Goal: Check status: Check status

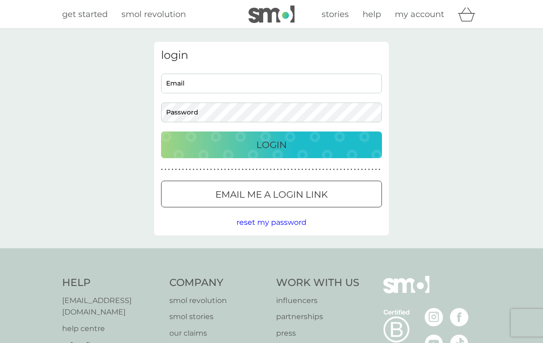
click at [268, 85] on input "Email" at bounding box center [271, 84] width 221 height 20
type input "[PERSON_NAME][EMAIL_ADDRESS][PERSON_NAME][DOMAIN_NAME]"
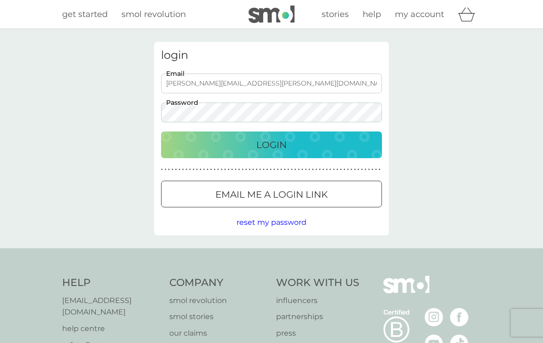
click at [271, 144] on button "Login" at bounding box center [271, 145] width 221 height 27
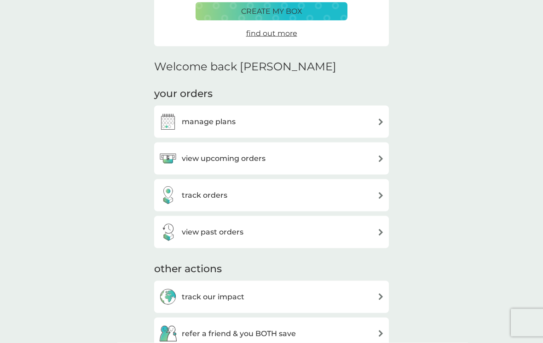
scroll to position [197, 0]
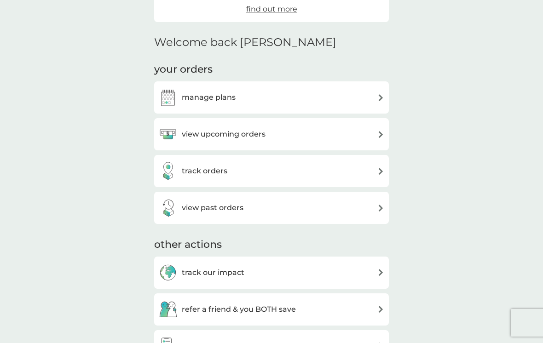
click at [379, 168] on img at bounding box center [380, 171] width 7 height 7
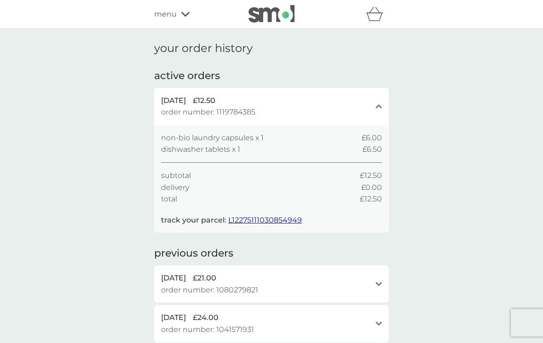
click at [270, 222] on span "L12275111030854949" at bounding box center [265, 220] width 74 height 9
